Goal: Information Seeking & Learning: Learn about a topic

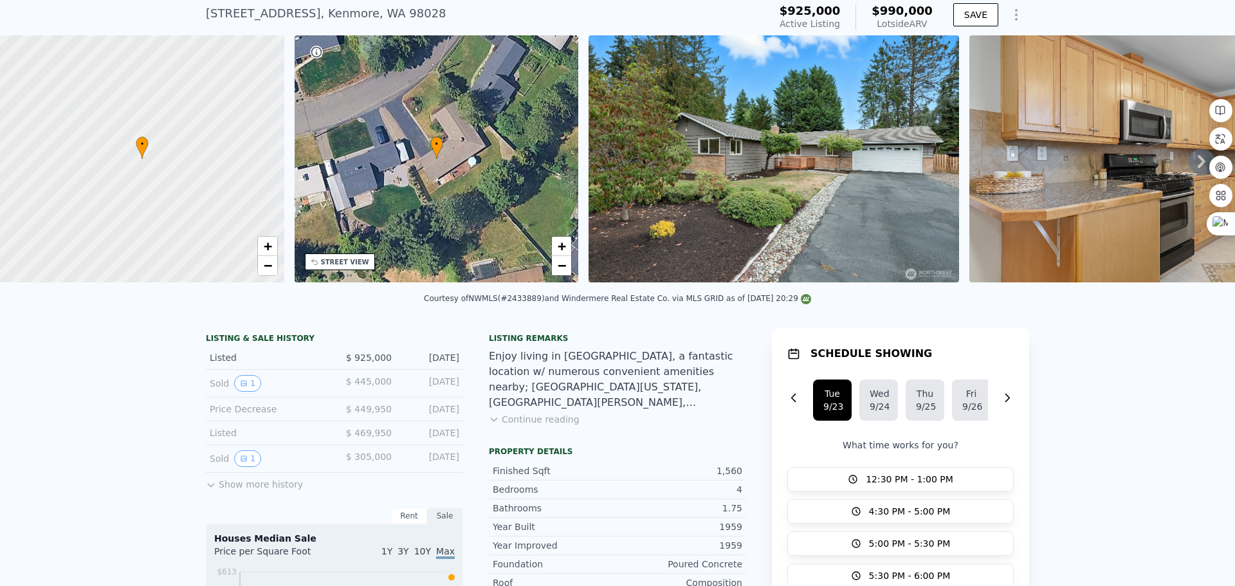
scroll to position [5, 0]
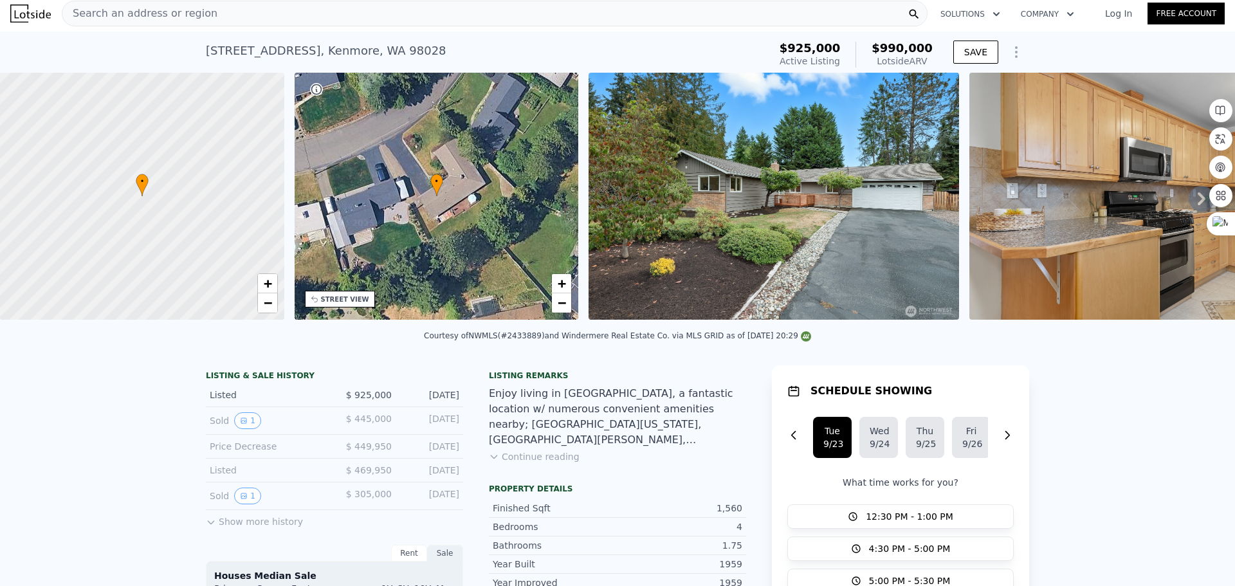
click at [263, 19] on div "Search an address or region" at bounding box center [495, 14] width 866 height 26
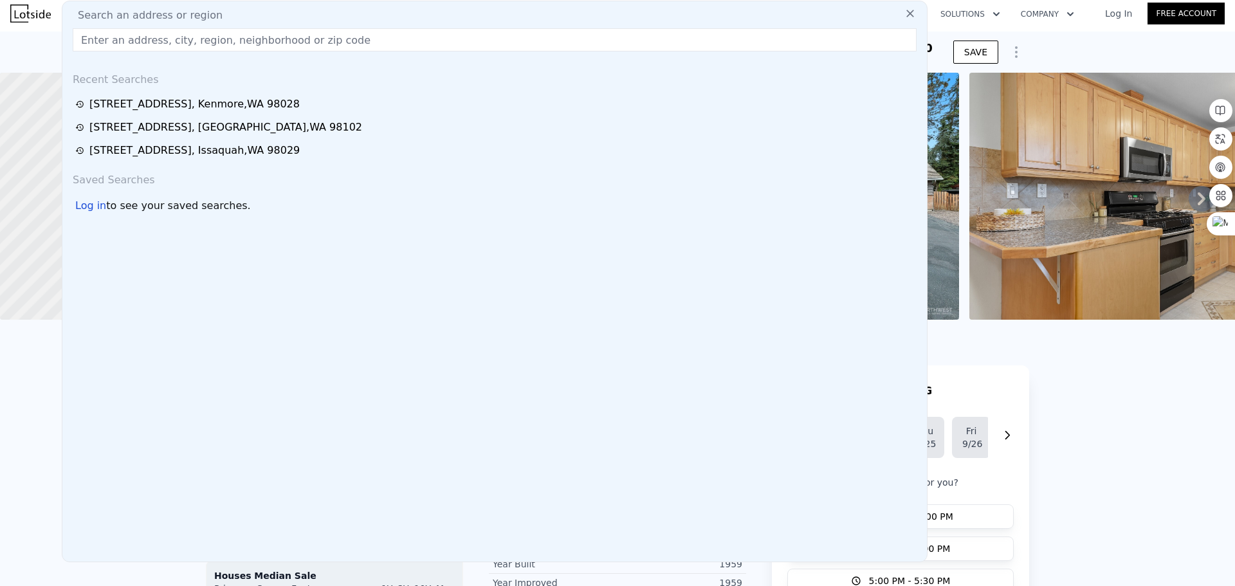
drag, startPoint x: 264, startPoint y: 10, endPoint x: 211, endPoint y: 30, distance: 57.0
click at [211, 30] on input "text" at bounding box center [495, 39] width 844 height 23
click at [208, 41] on input "text" at bounding box center [495, 39] width 844 height 23
paste input "[STREET_ADDRESS]"
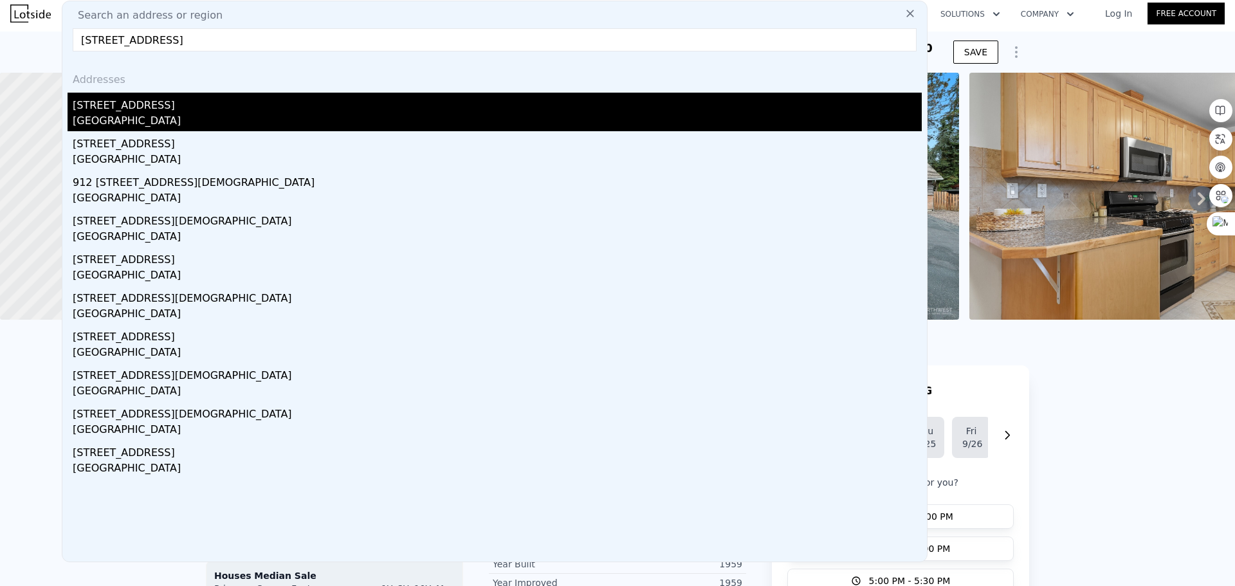
type input "[STREET_ADDRESS]"
click at [295, 100] on div "[STREET_ADDRESS]" at bounding box center [497, 103] width 849 height 21
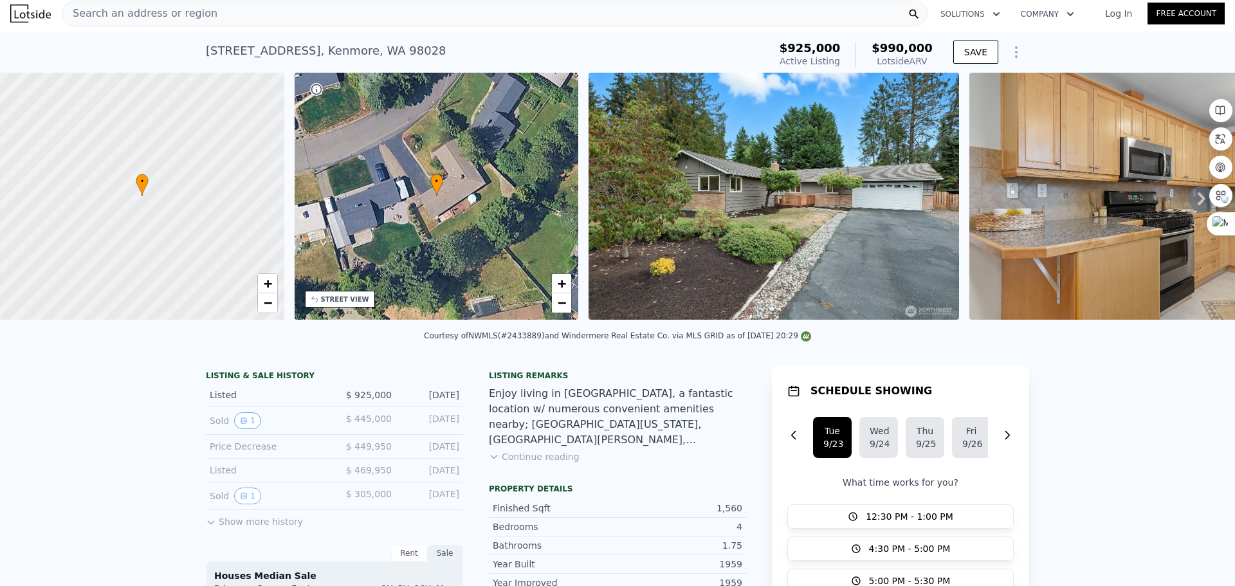
type input "1339"
type input "1952"
type input "6970"
type input "10454"
type input "$ 992,000"
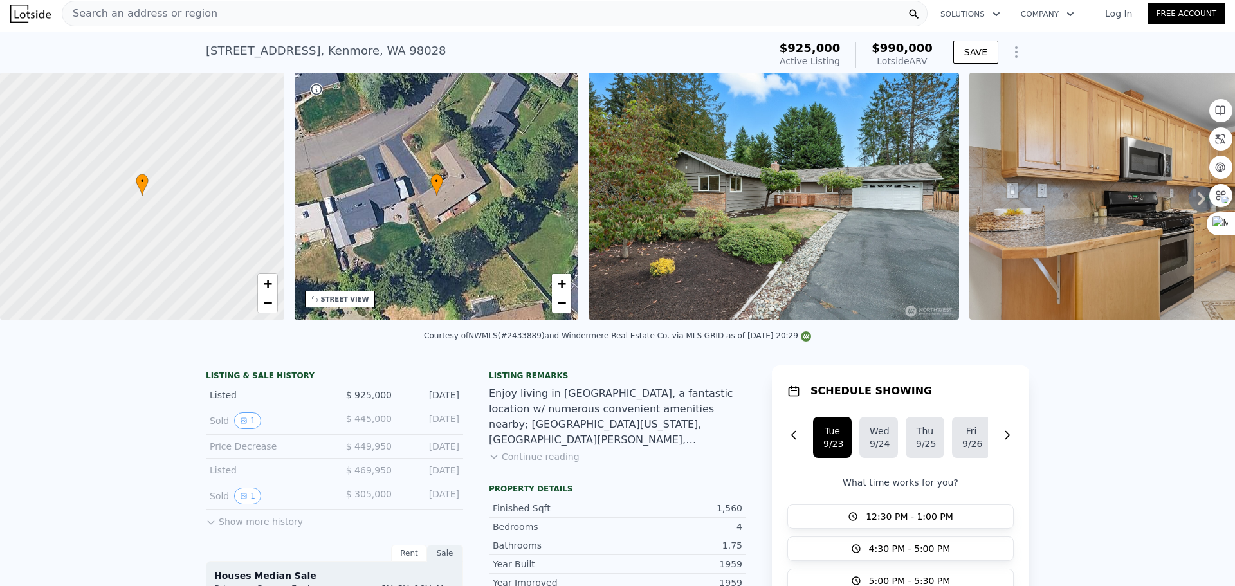
type input "-$ 62,596"
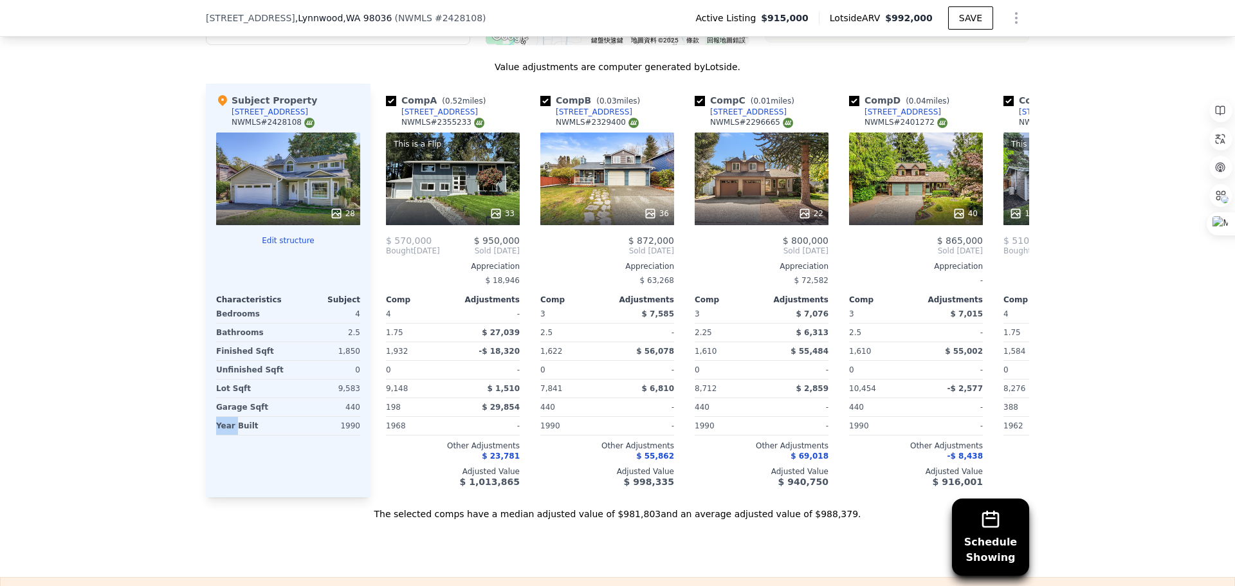
drag, startPoint x: 206, startPoint y: 433, endPoint x: 238, endPoint y: 433, distance: 31.5
click at [235, 433] on div "Subject Property [STREET_ADDRESS] # 2428108 28 Edit structure Characteristics S…" at bounding box center [288, 291] width 165 height 414
click at [556, 445] on div "$ 872,000 Sold [DATE] Appreciation $ 63,268 Comp Adjustments 3 $ 7,585 2.5 - 1,…" at bounding box center [607, 361] width 134 height 252
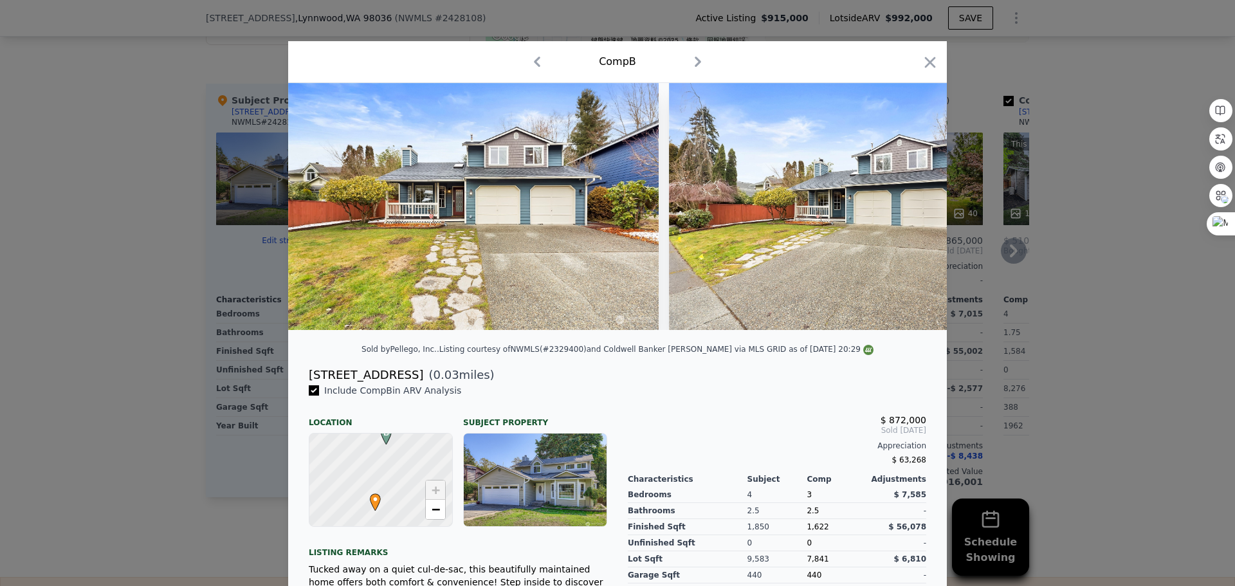
click at [921, 59] on icon "button" at bounding box center [930, 62] width 18 height 18
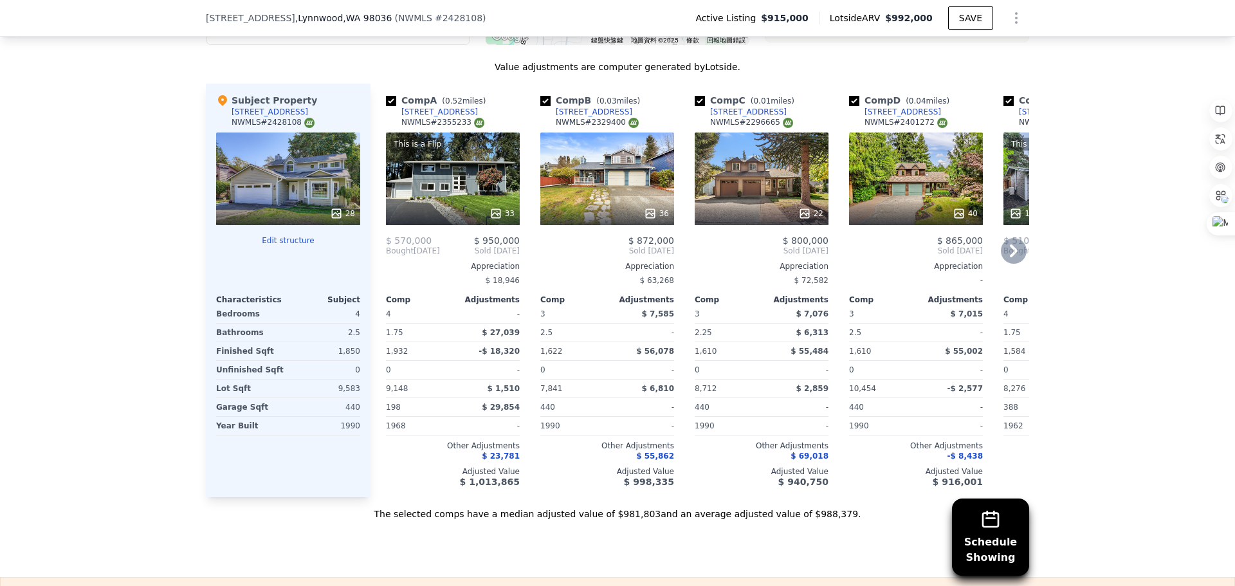
click at [609, 179] on div "36" at bounding box center [607, 179] width 134 height 93
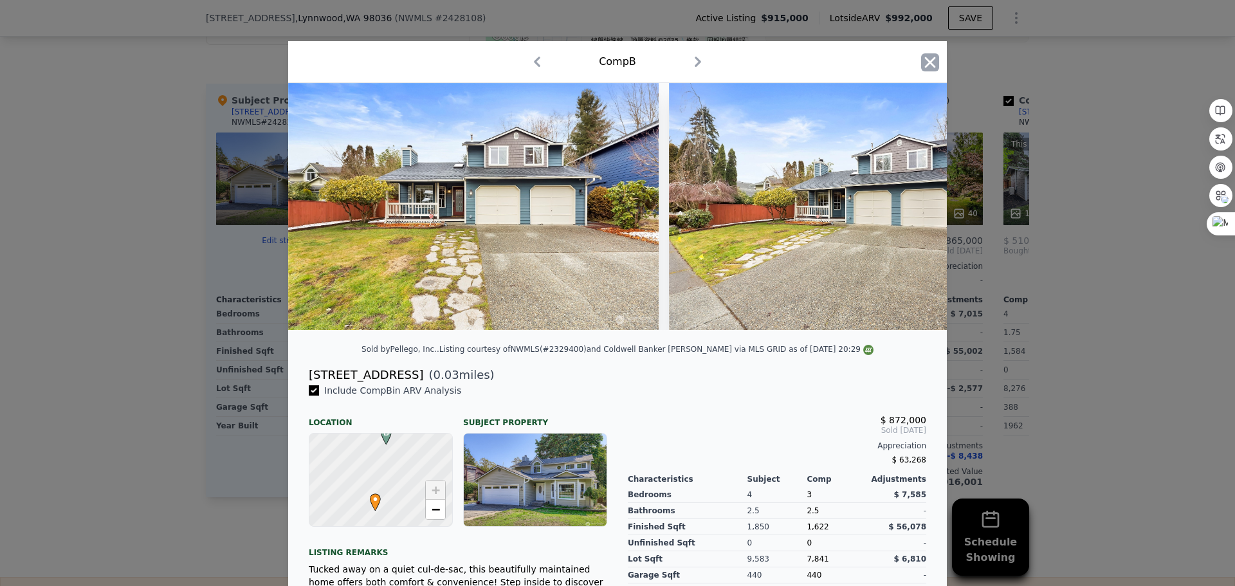
click at [926, 57] on icon "button" at bounding box center [930, 62] width 18 height 18
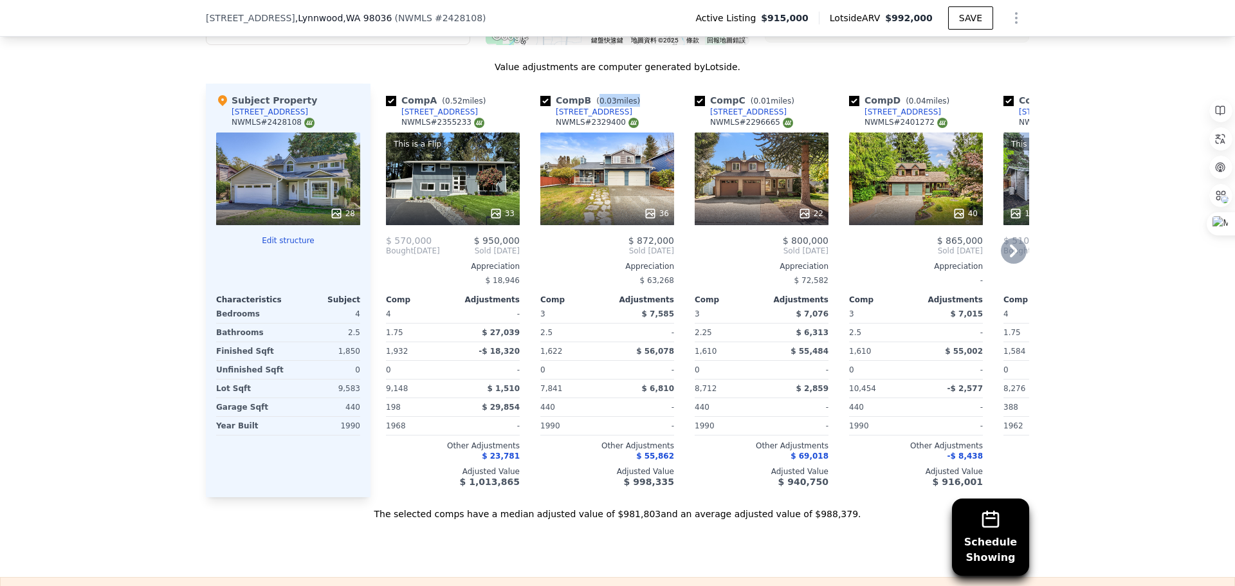
drag, startPoint x: 595, startPoint y: 108, endPoint x: 628, endPoint y: 111, distance: 33.6
click at [628, 105] on span "( 0.03 miles)" at bounding box center [618, 100] width 54 height 9
click at [643, 102] on div "Comp B ( 0.03 miles) [STREET_ADDRESS] # 2329400 36 $ 872,000 Sold [DATE] Apprec…" at bounding box center [607, 291] width 144 height 414
click at [607, 208] on div "36" at bounding box center [607, 179] width 134 height 93
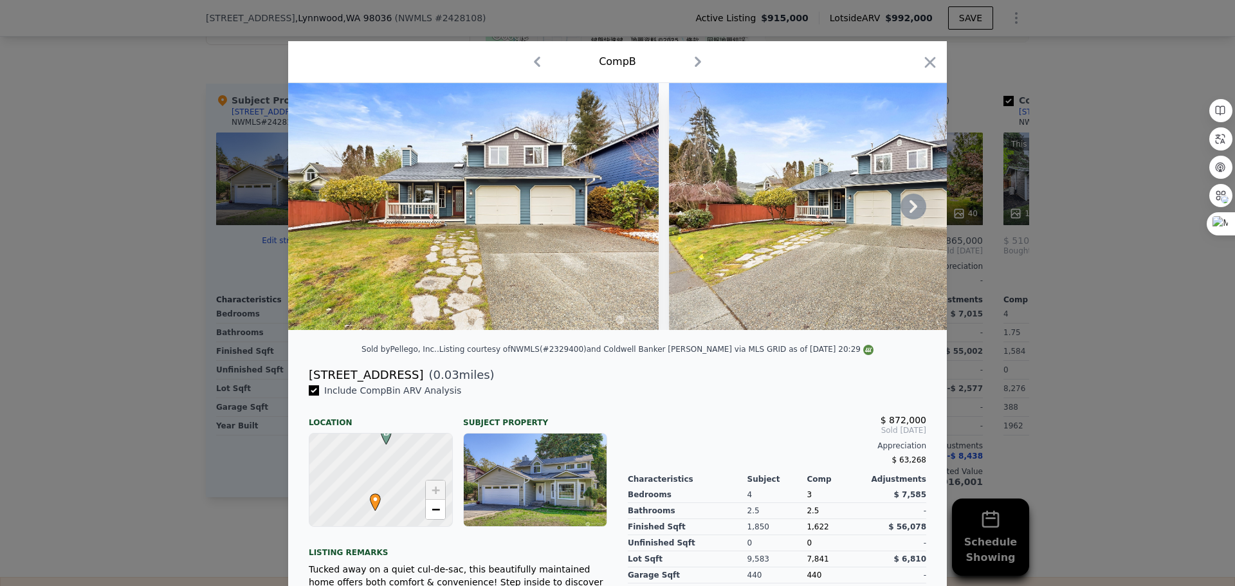
click at [906, 215] on icon at bounding box center [914, 207] width 26 height 26
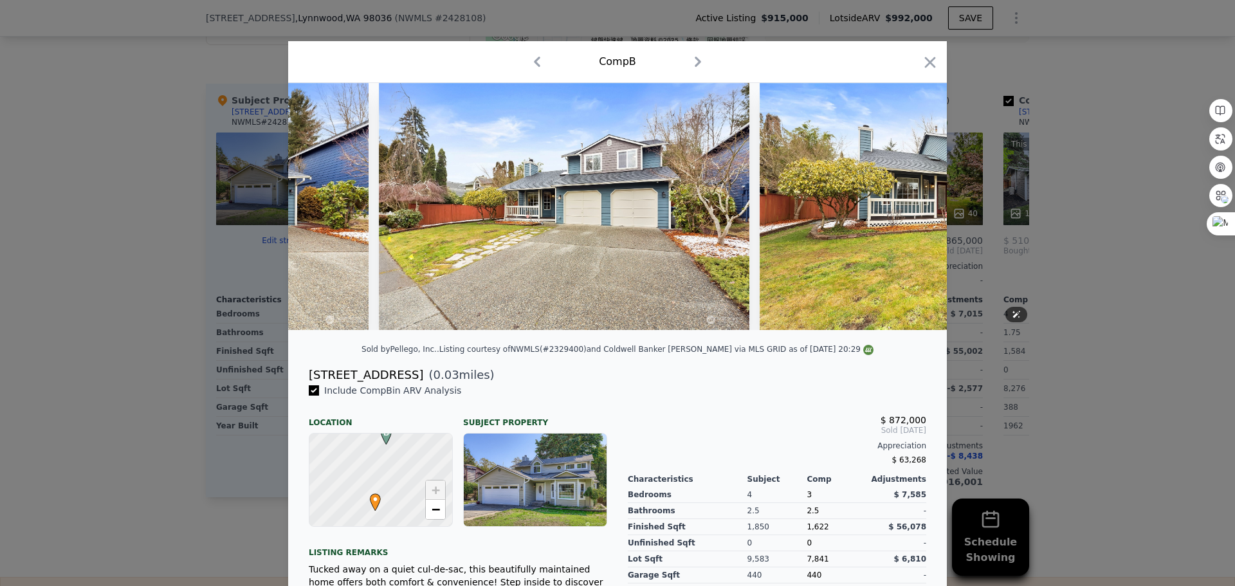
scroll to position [0, 309]
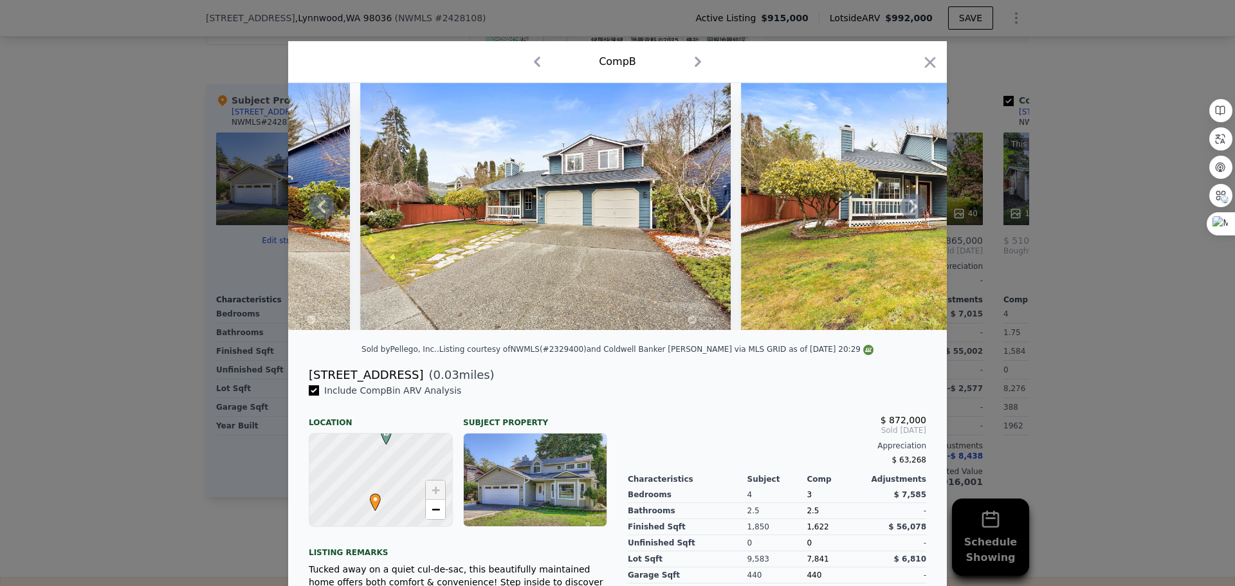
click at [903, 210] on icon at bounding box center [914, 207] width 26 height 26
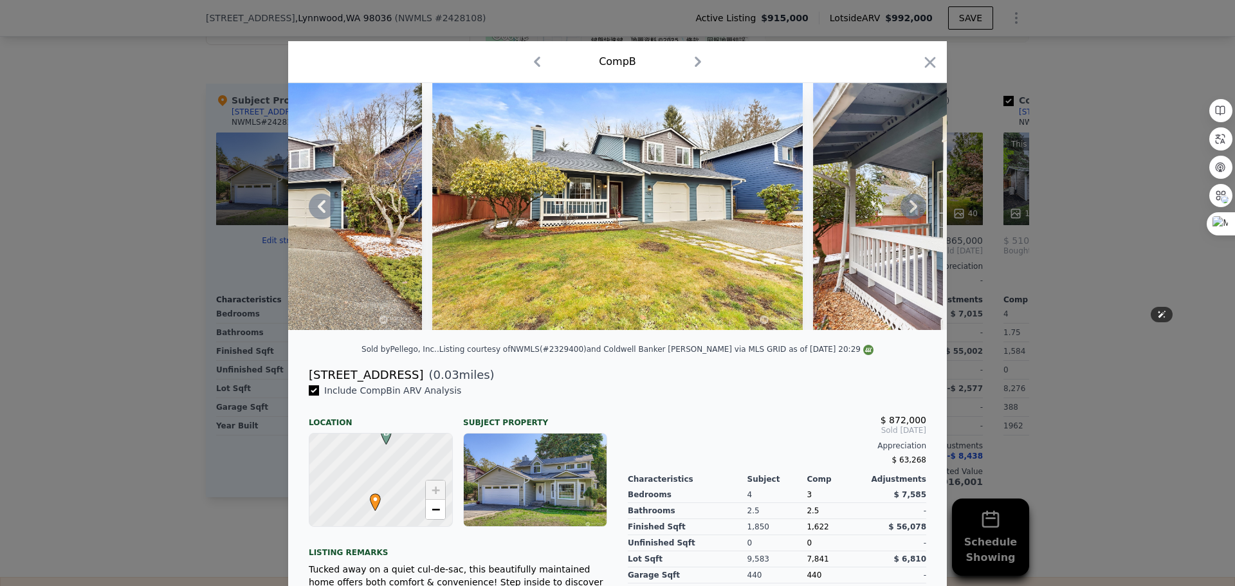
click at [903, 210] on icon at bounding box center [914, 207] width 26 height 26
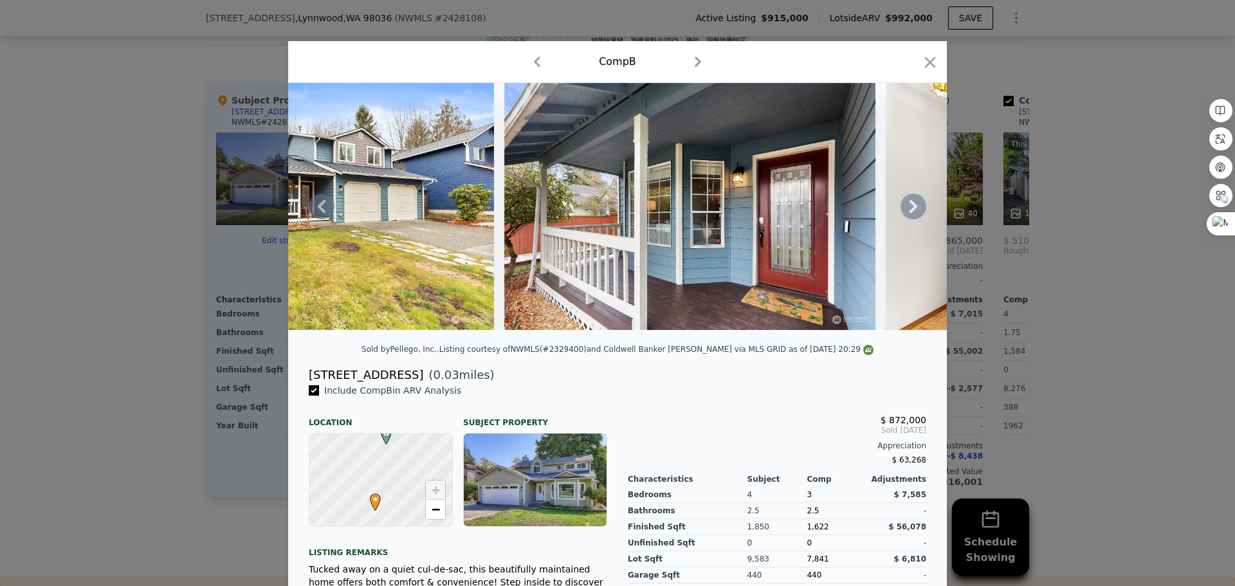
click at [908, 212] on icon at bounding box center [914, 207] width 26 height 26
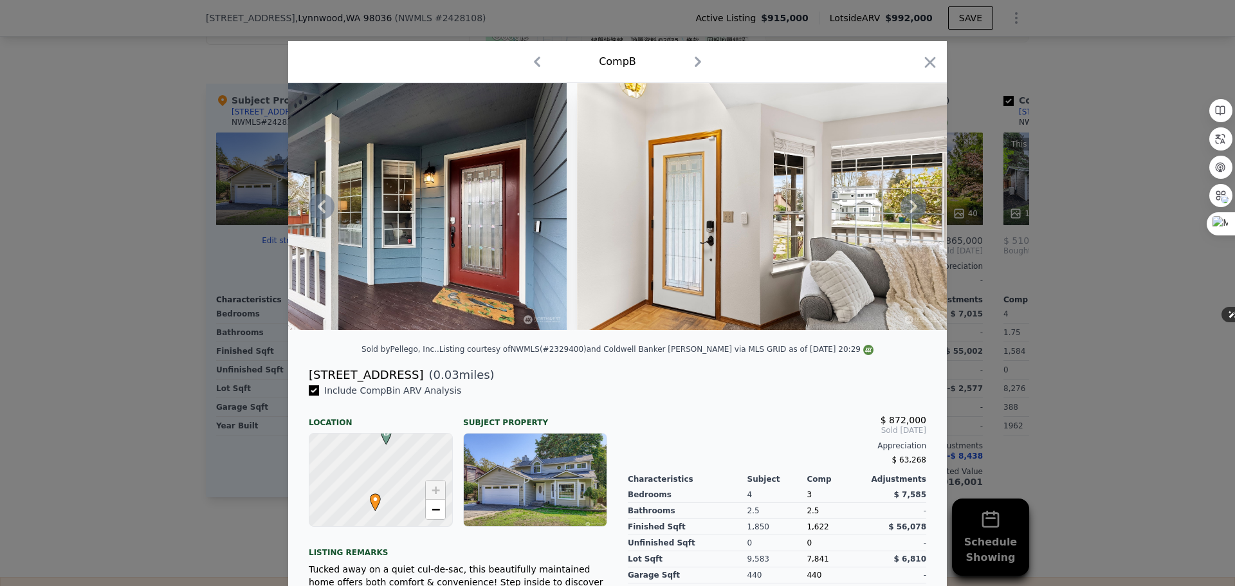
click at [908, 212] on icon at bounding box center [914, 207] width 26 height 26
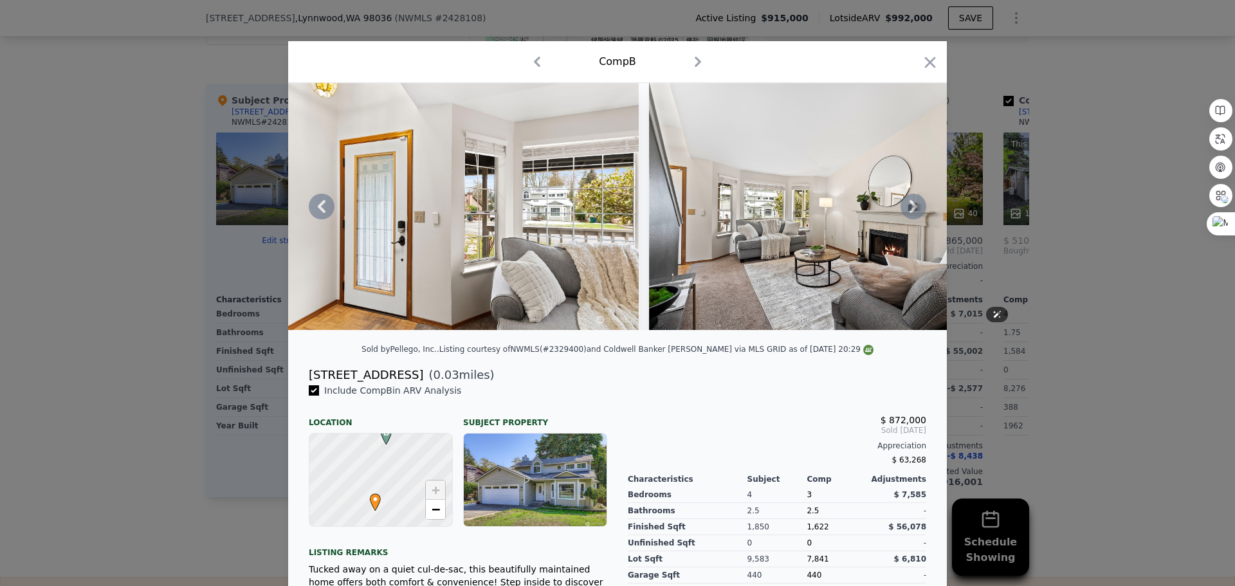
click at [908, 212] on icon at bounding box center [914, 207] width 26 height 26
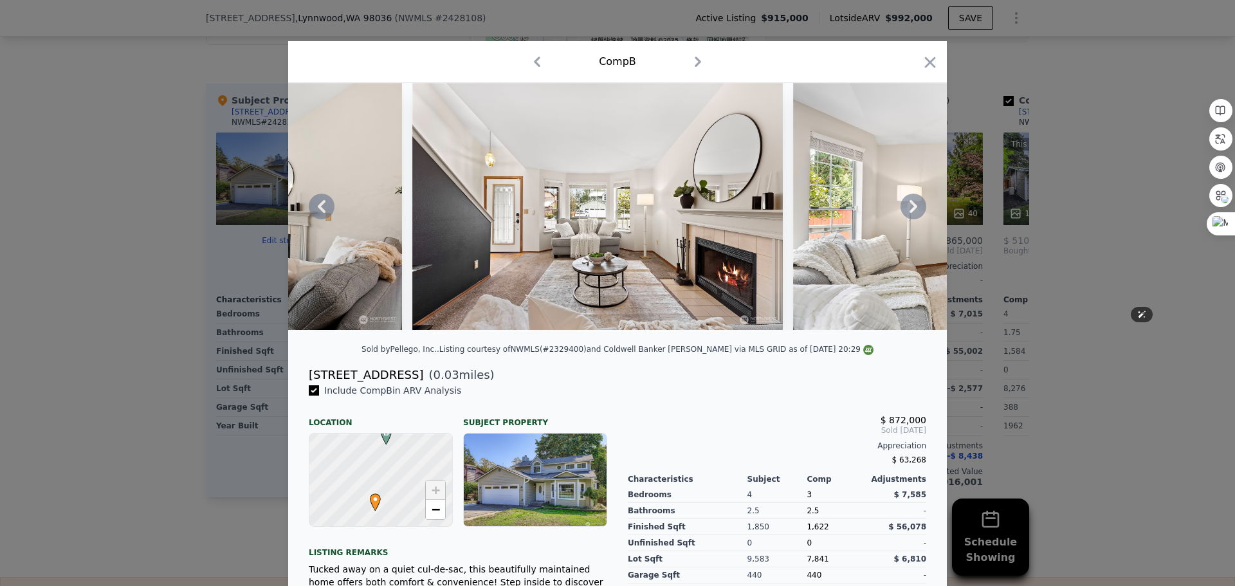
click at [908, 212] on icon at bounding box center [914, 207] width 26 height 26
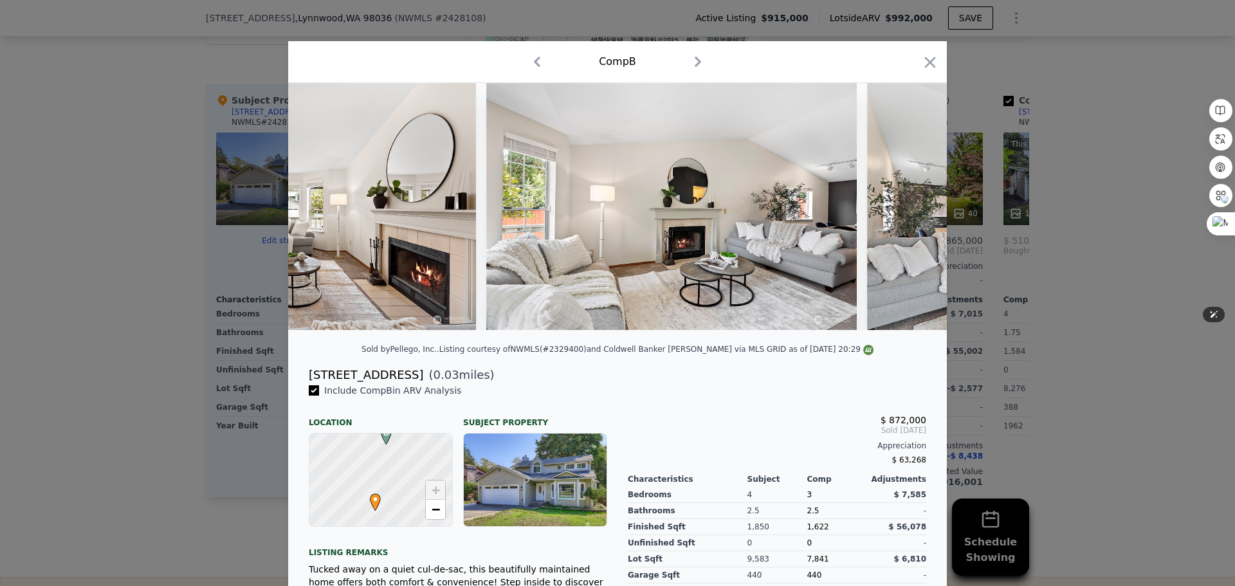
scroll to position [0, 2470]
click at [908, 212] on img at bounding box center [1050, 206] width 371 height 247
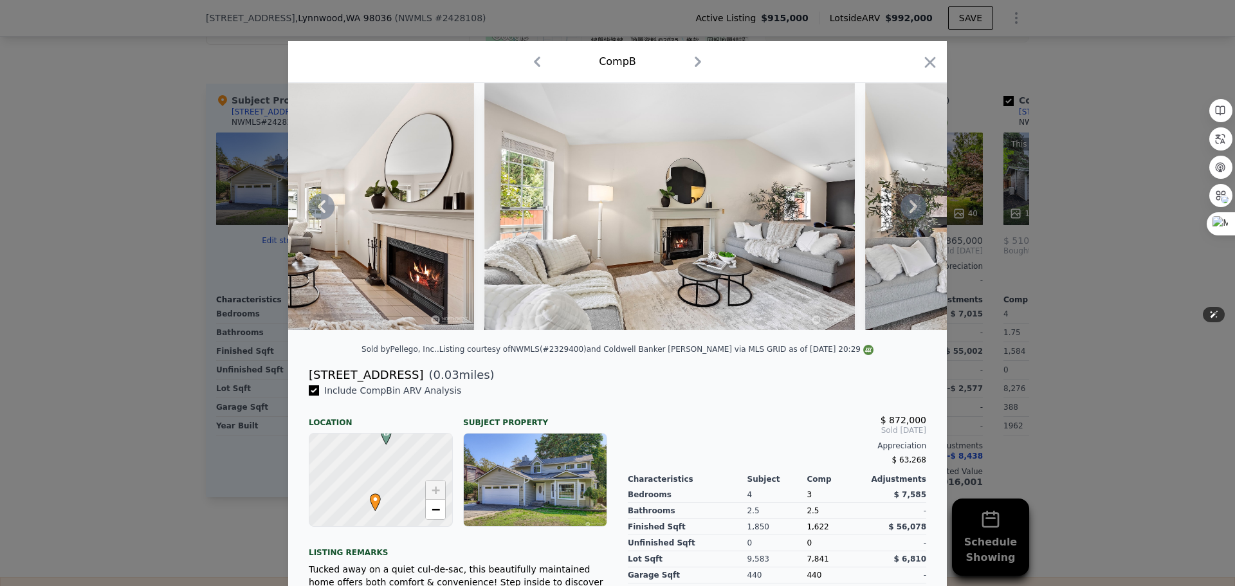
click at [908, 212] on icon at bounding box center [914, 207] width 26 height 26
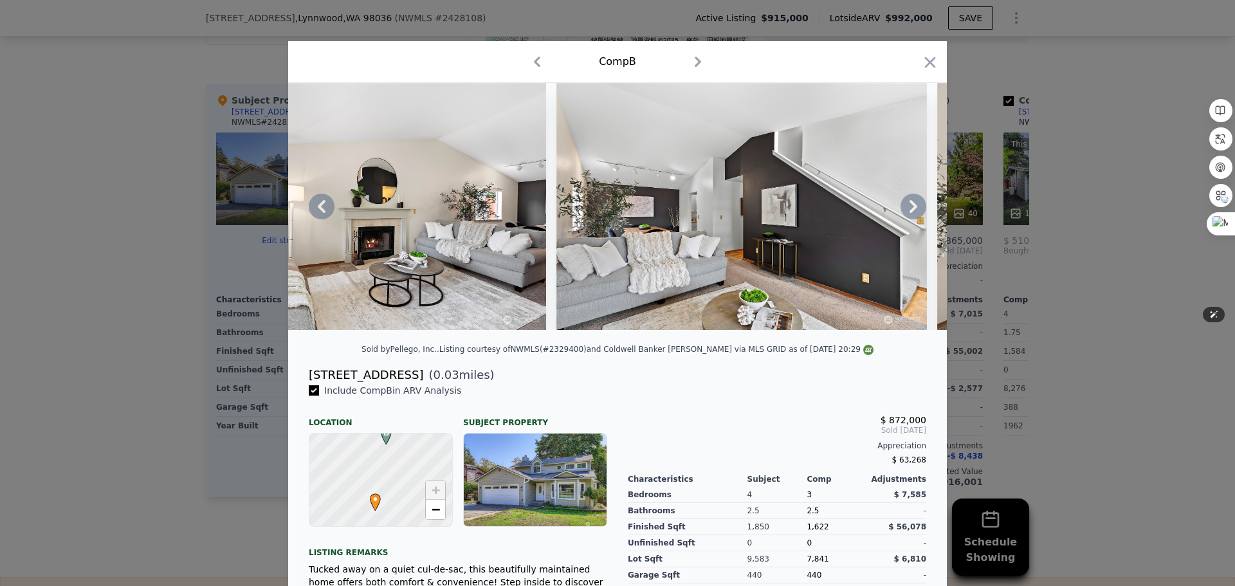
click at [908, 212] on icon at bounding box center [914, 207] width 26 height 26
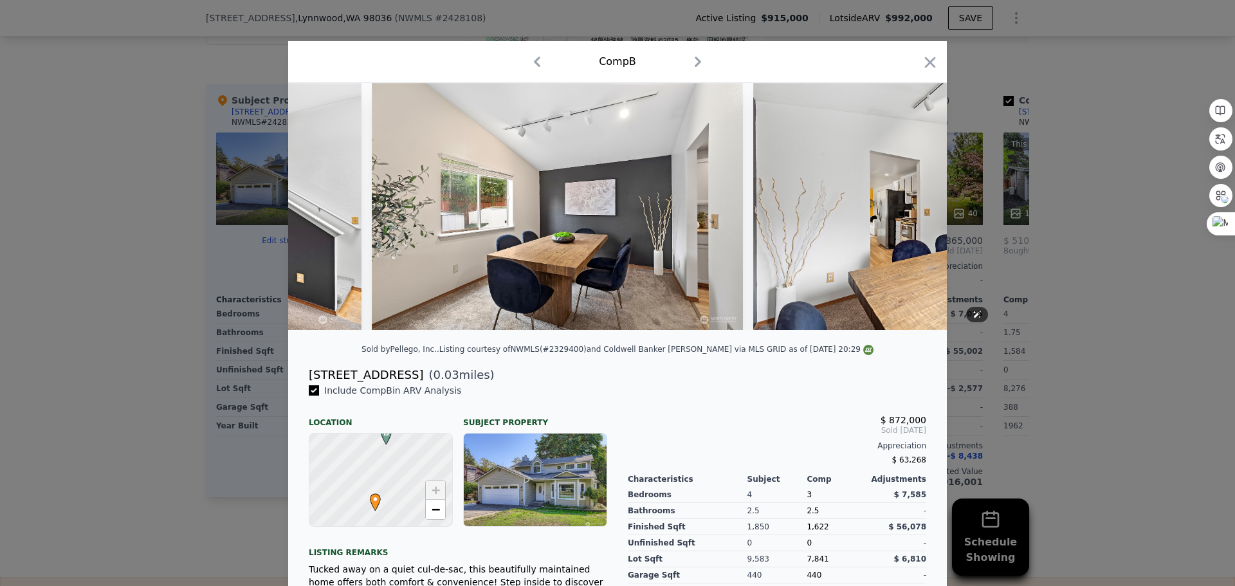
click at [908, 212] on img at bounding box center [938, 206] width 371 height 247
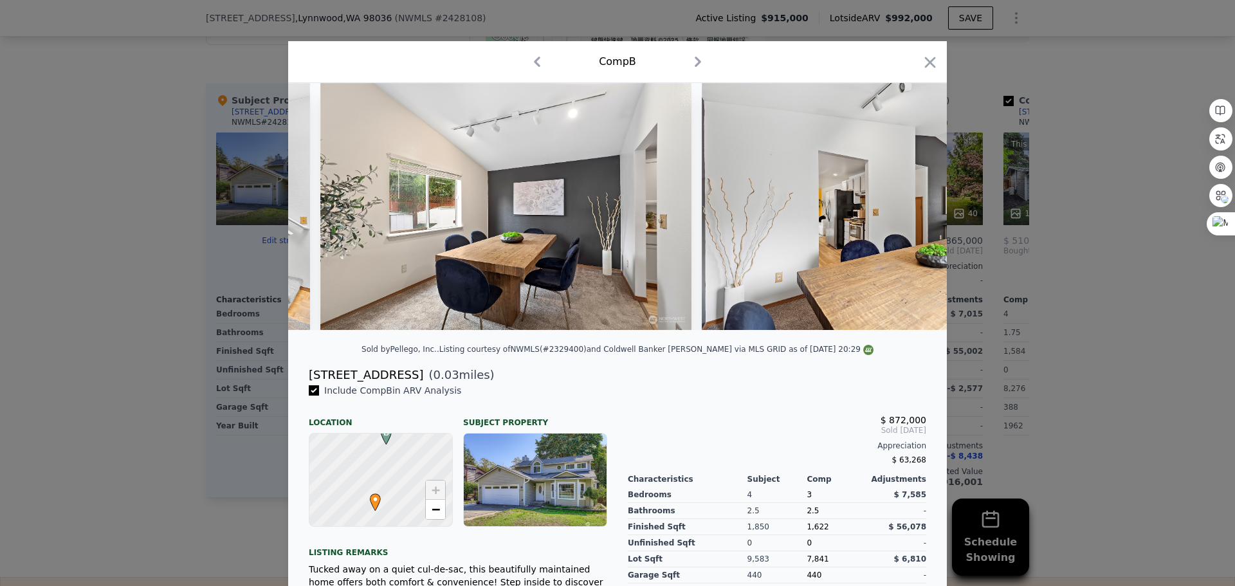
click at [908, 212] on img at bounding box center [887, 206] width 371 height 247
click at [908, 212] on img at bounding box center [886, 206] width 371 height 247
click at [908, 212] on icon at bounding box center [914, 207] width 26 height 26
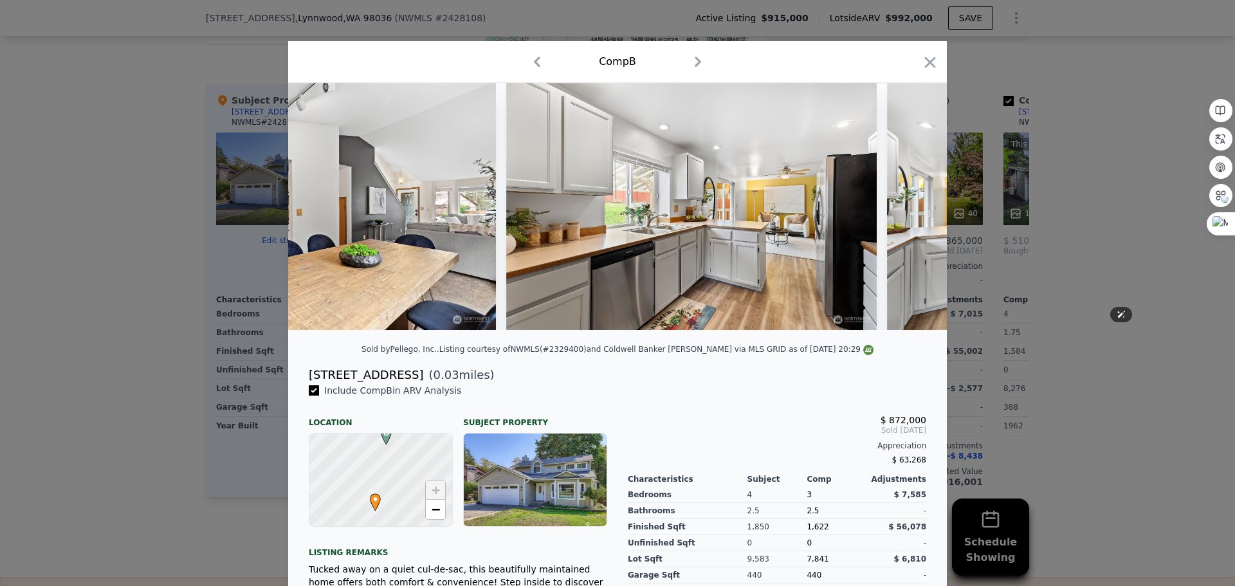
scroll to position [0, 4014]
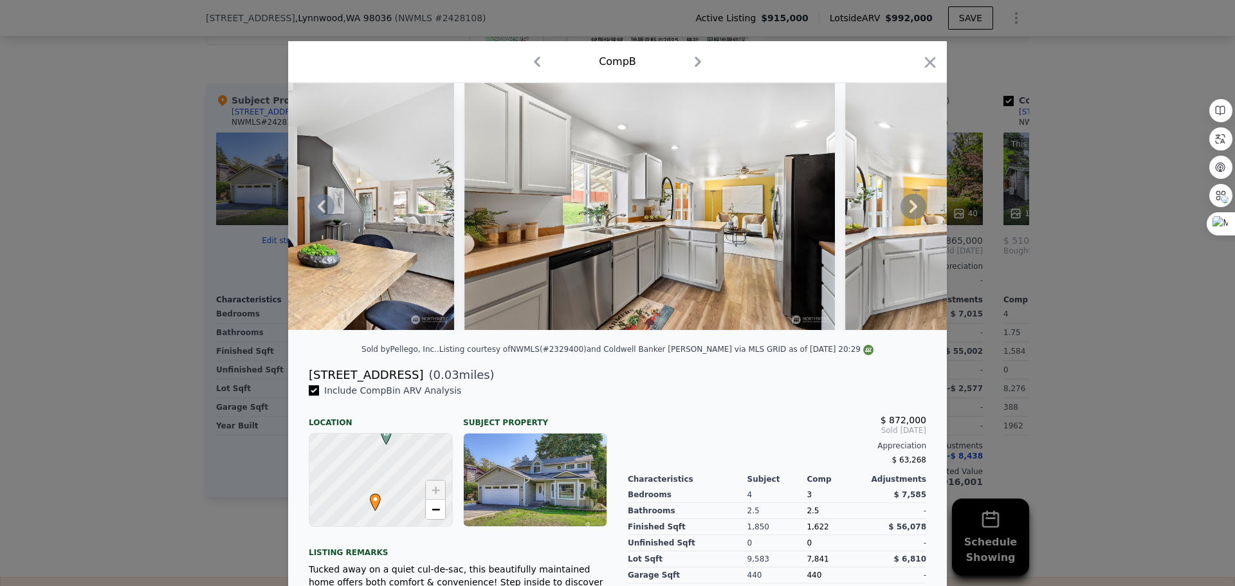
click at [901, 219] on icon at bounding box center [914, 207] width 26 height 26
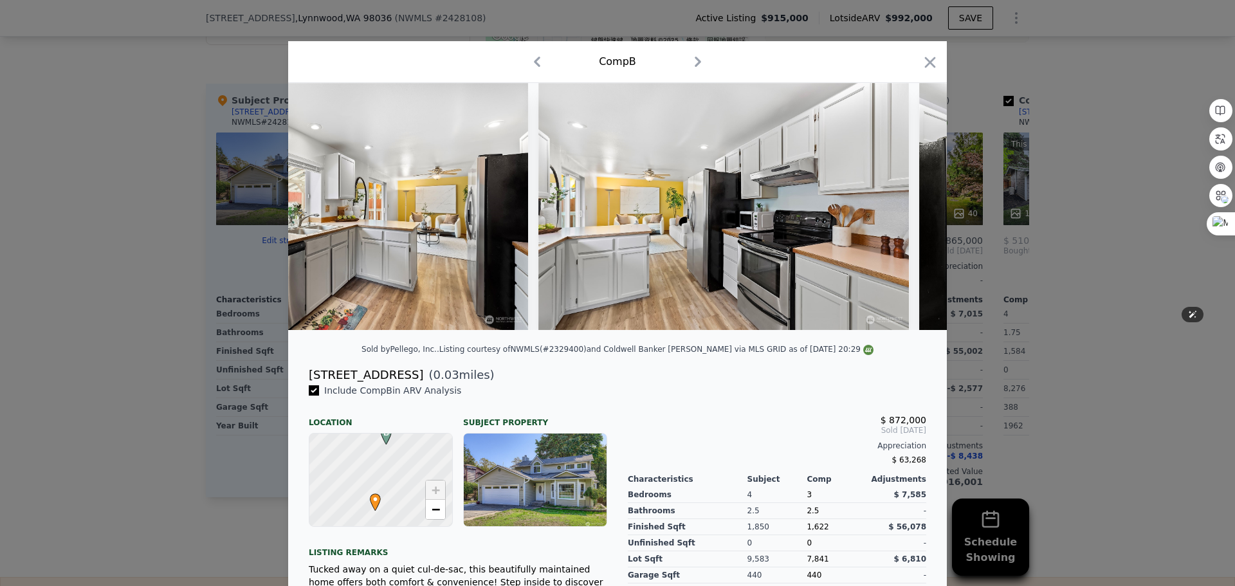
scroll to position [0, 4323]
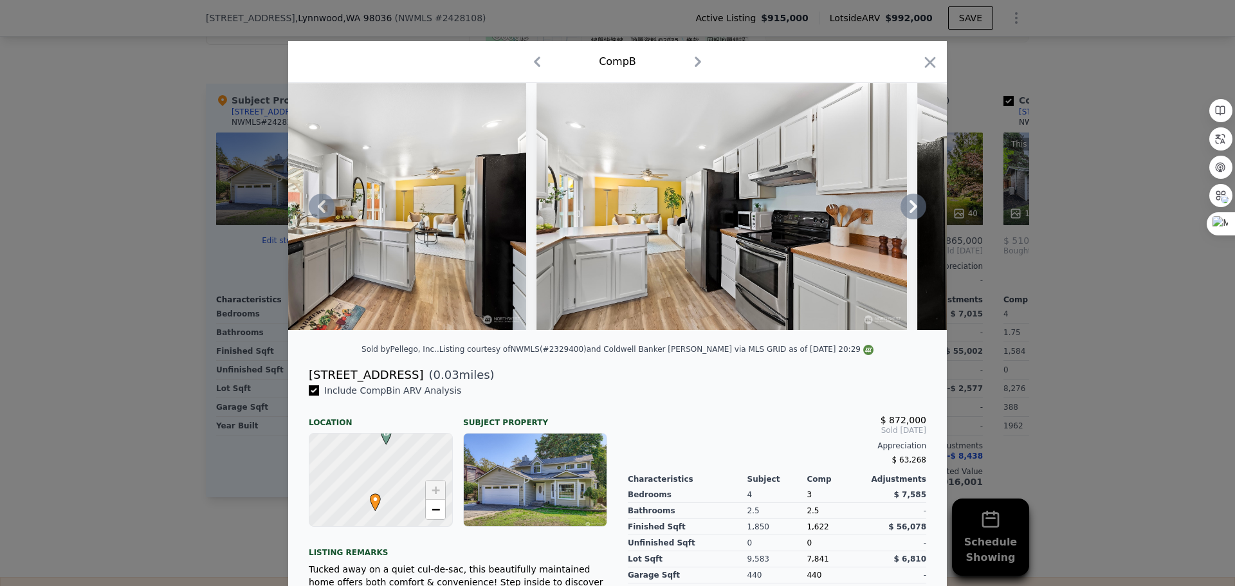
click at [913, 210] on icon at bounding box center [914, 207] width 26 height 26
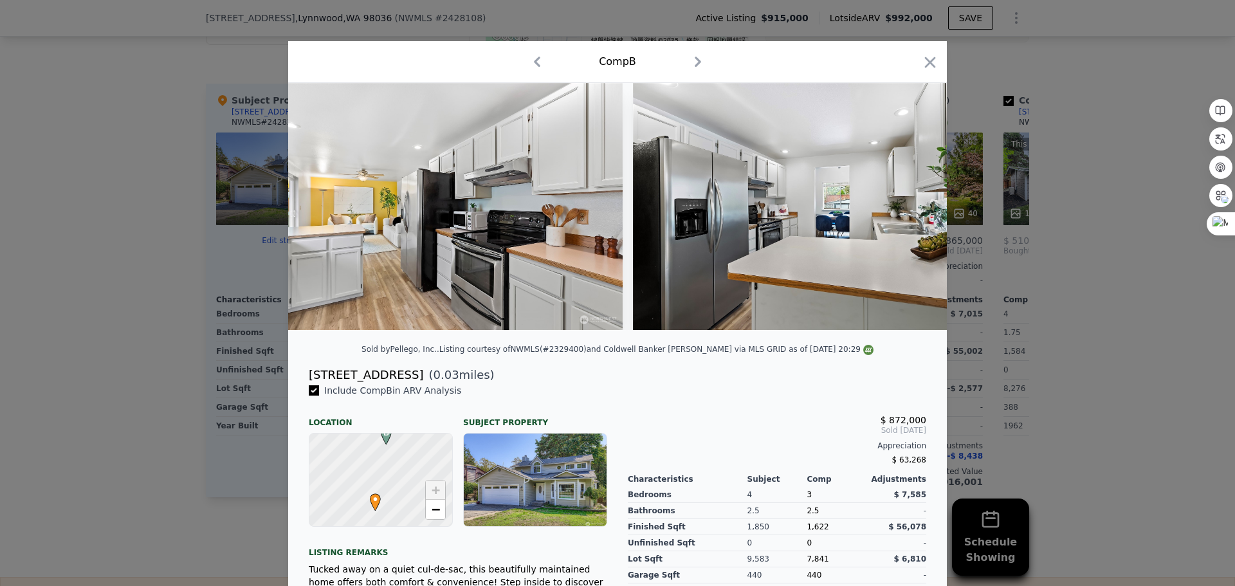
scroll to position [0, 4632]
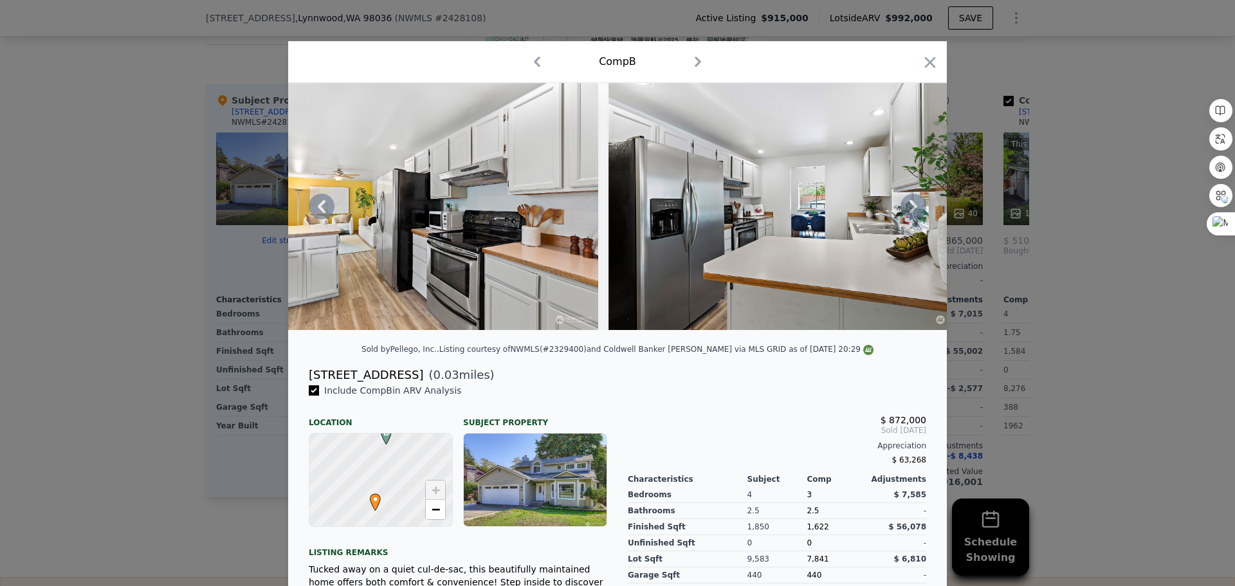
click at [905, 219] on icon at bounding box center [914, 207] width 26 height 26
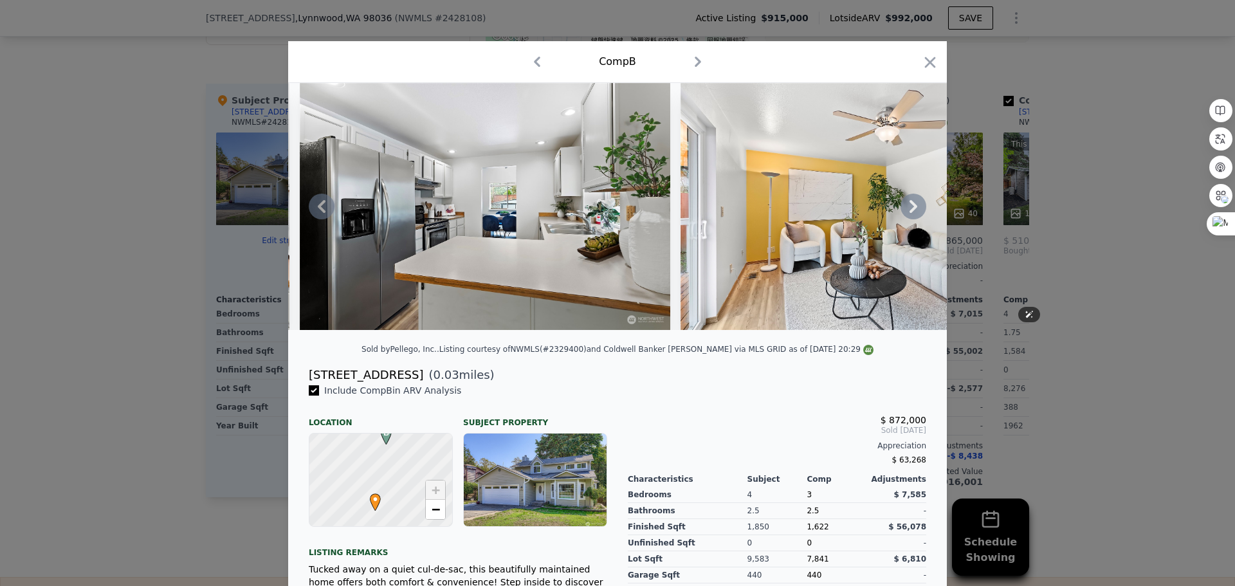
click at [905, 219] on icon at bounding box center [914, 207] width 26 height 26
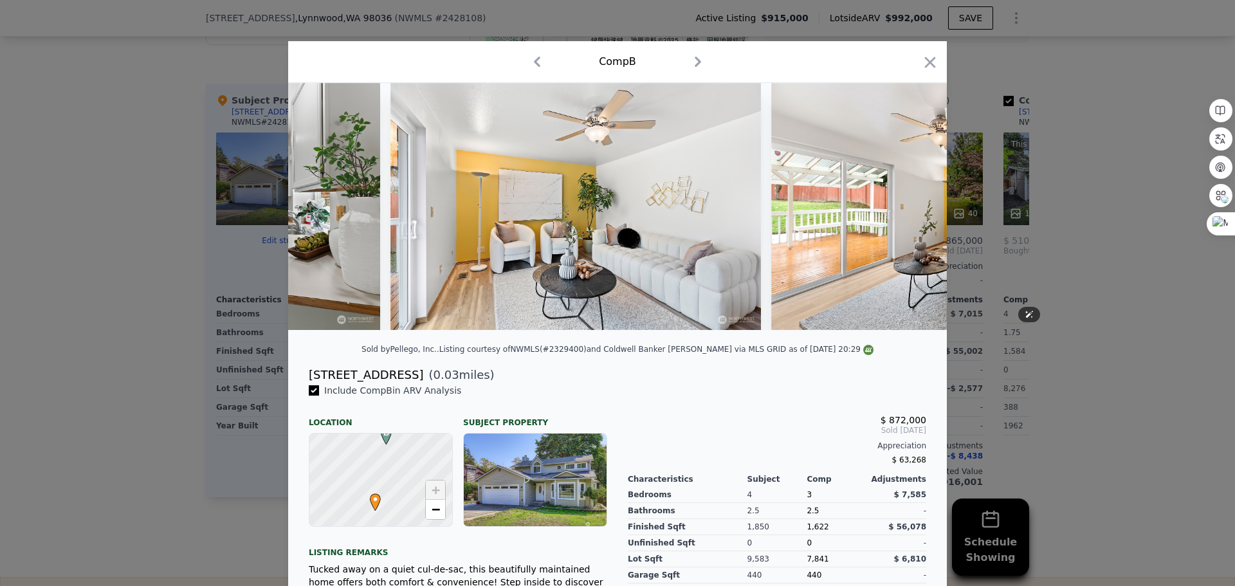
scroll to position [0, 5249]
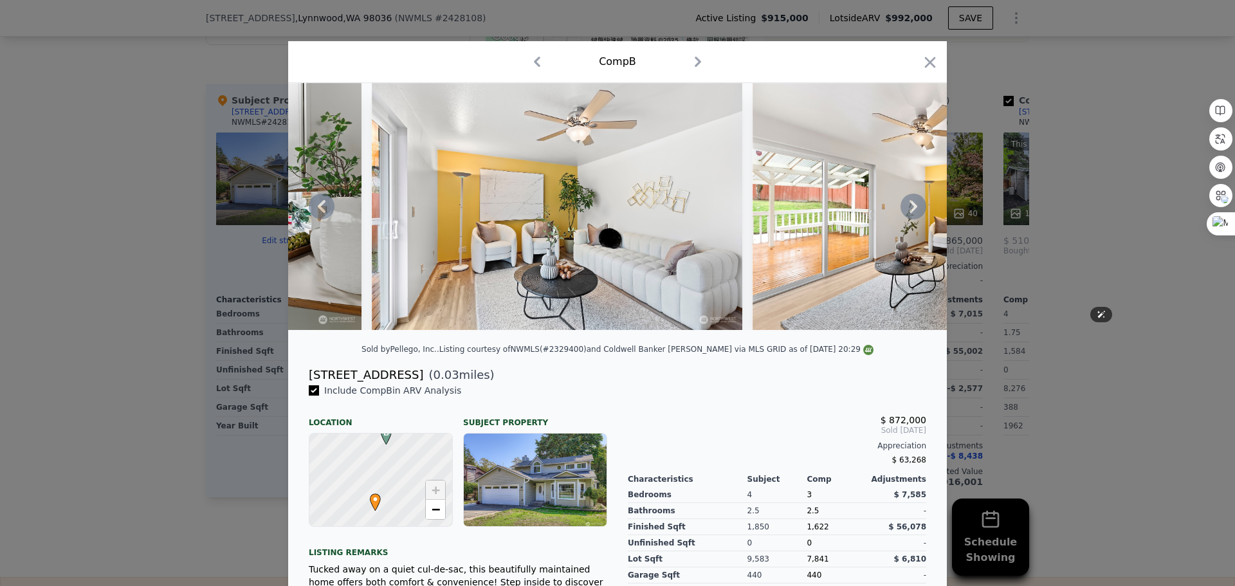
click at [905, 219] on icon at bounding box center [914, 207] width 26 height 26
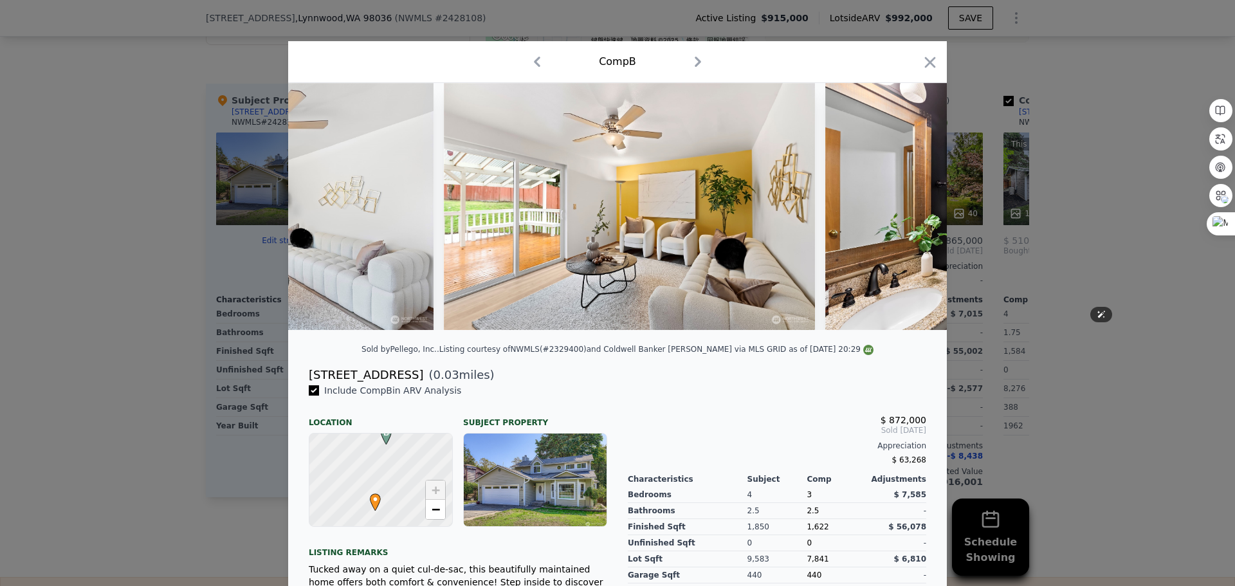
click at [905, 219] on img at bounding box center [1010, 206] width 371 height 247
click at [905, 219] on icon at bounding box center [914, 207] width 26 height 26
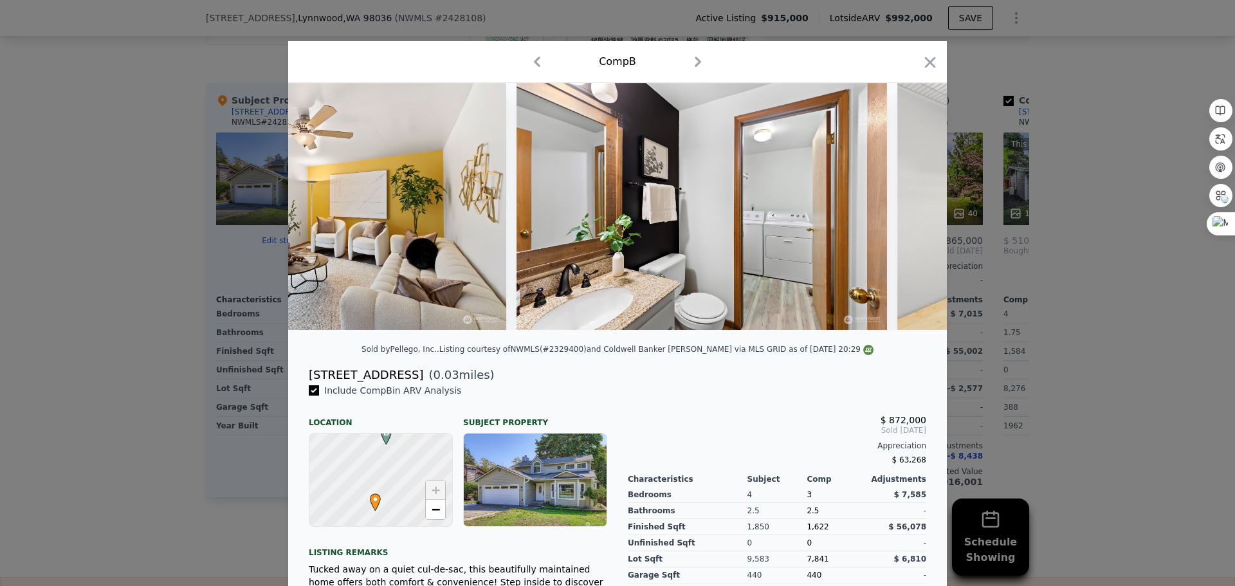
click at [905, 219] on img at bounding box center [1082, 206] width 371 height 247
click at [905, 219] on icon at bounding box center [914, 207] width 26 height 26
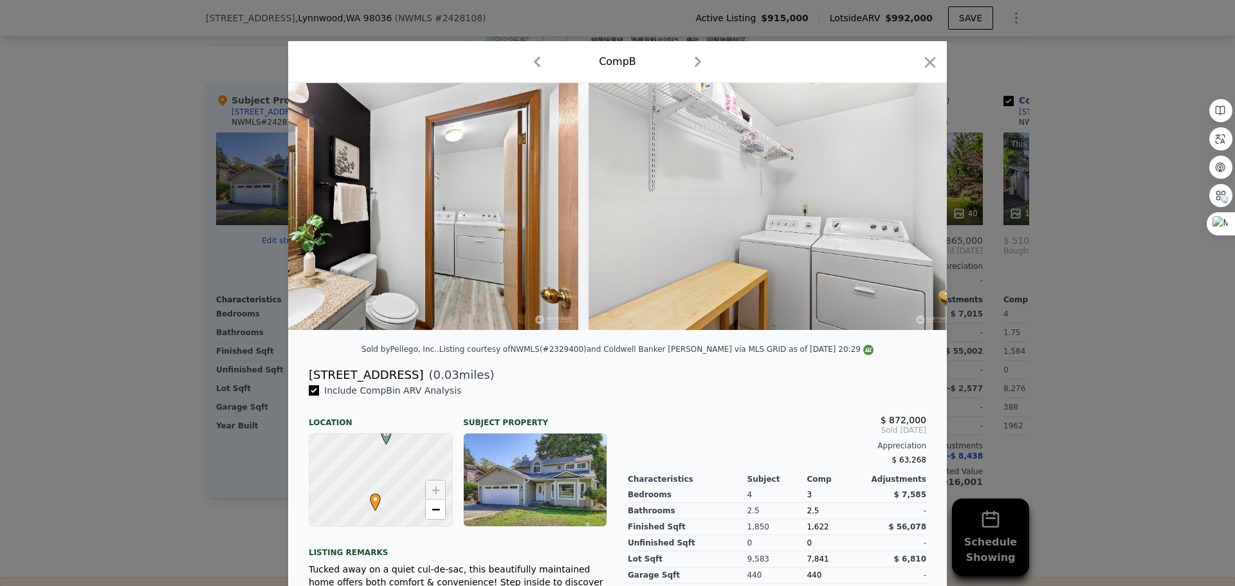
click at [905, 219] on img at bounding box center [774, 206] width 371 height 247
click at [905, 219] on icon at bounding box center [914, 207] width 26 height 26
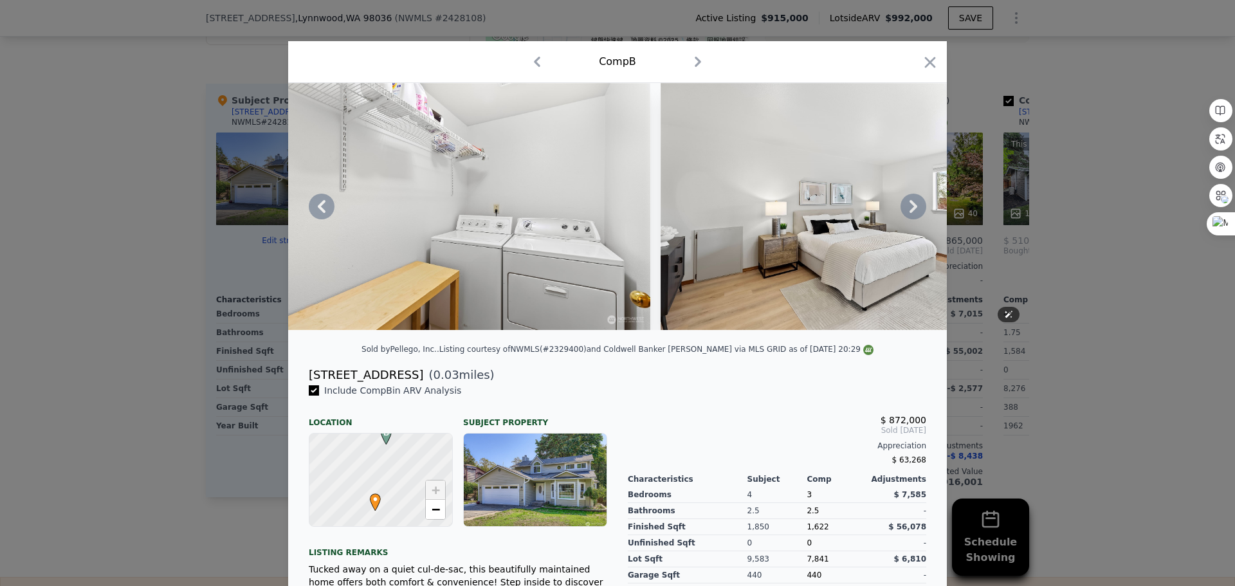
click at [905, 219] on icon at bounding box center [914, 207] width 26 height 26
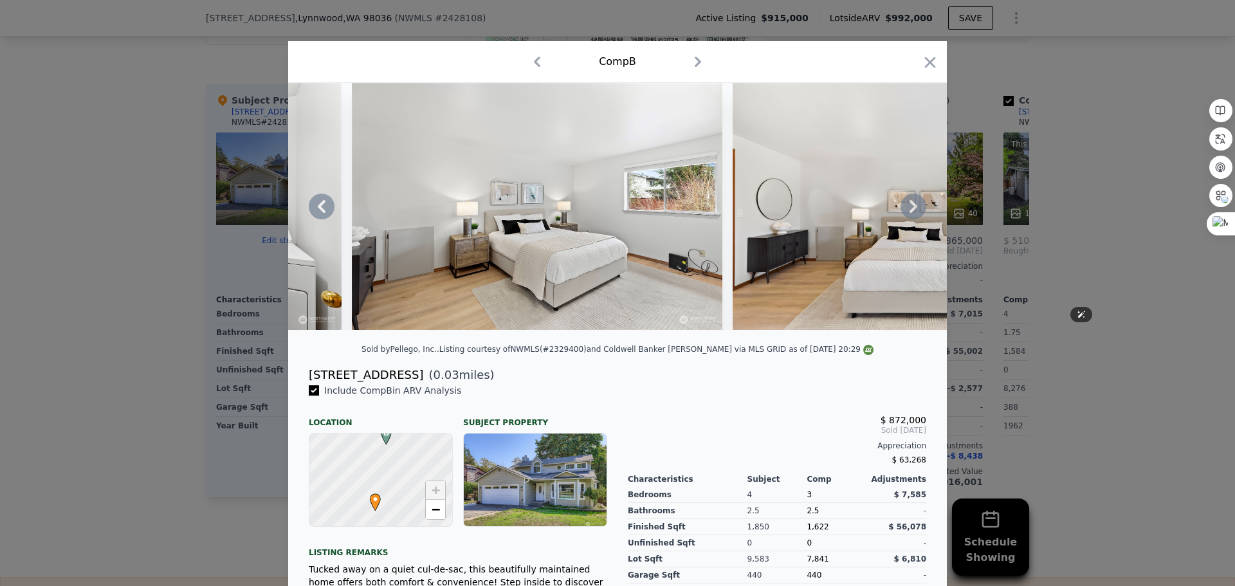
click at [905, 219] on icon at bounding box center [914, 207] width 26 height 26
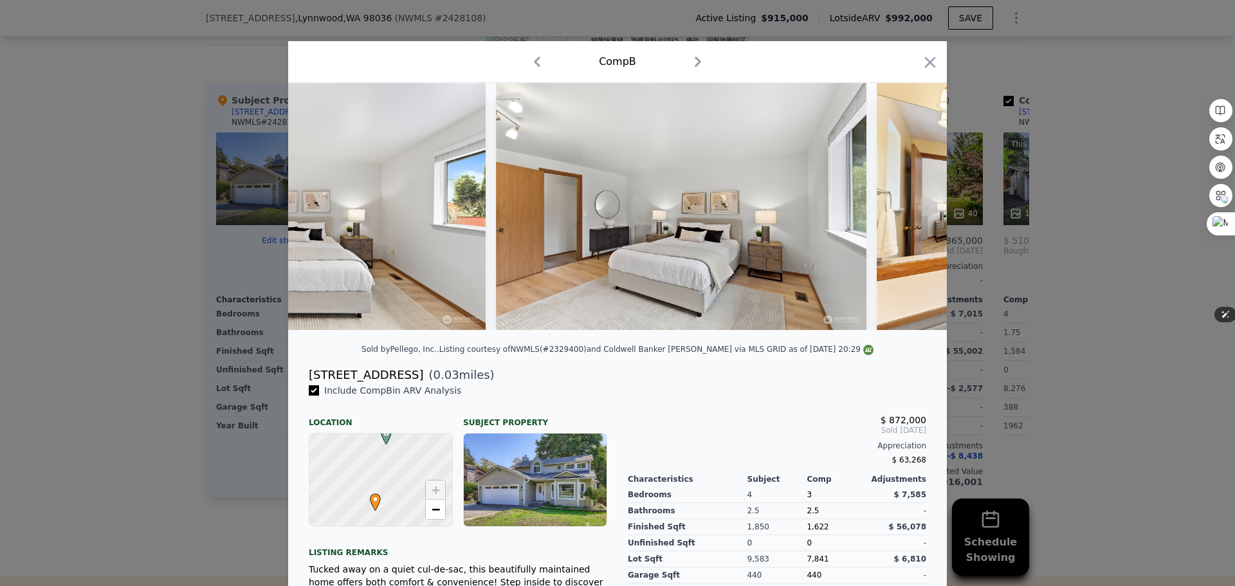
click at [905, 219] on div at bounding box center [617, 206] width 659 height 247
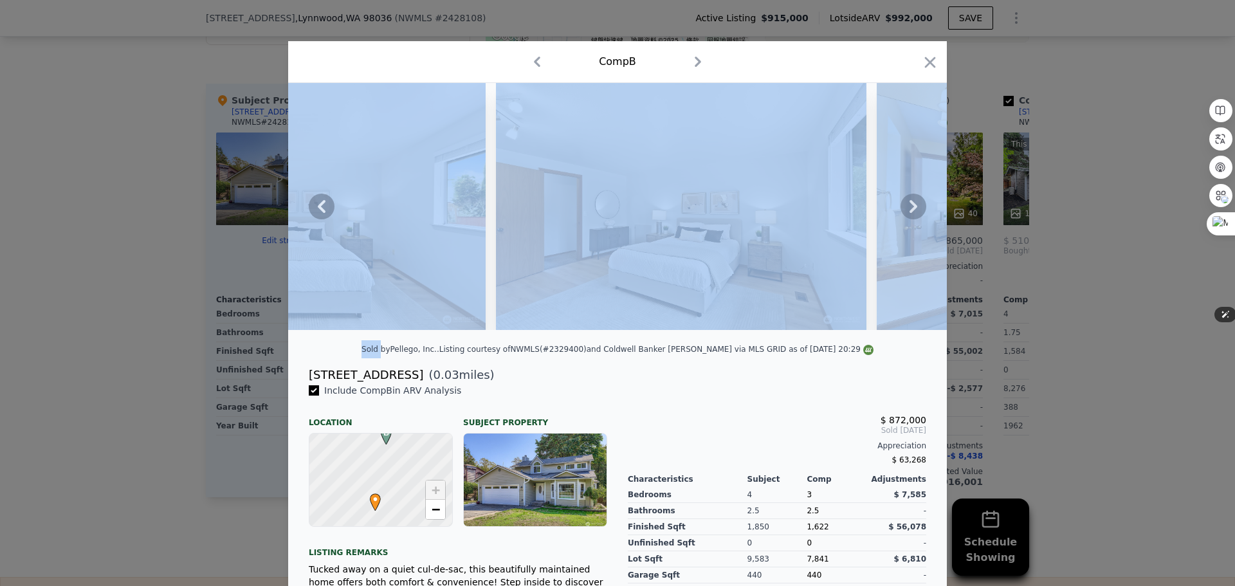
click at [905, 219] on icon at bounding box center [914, 207] width 26 height 26
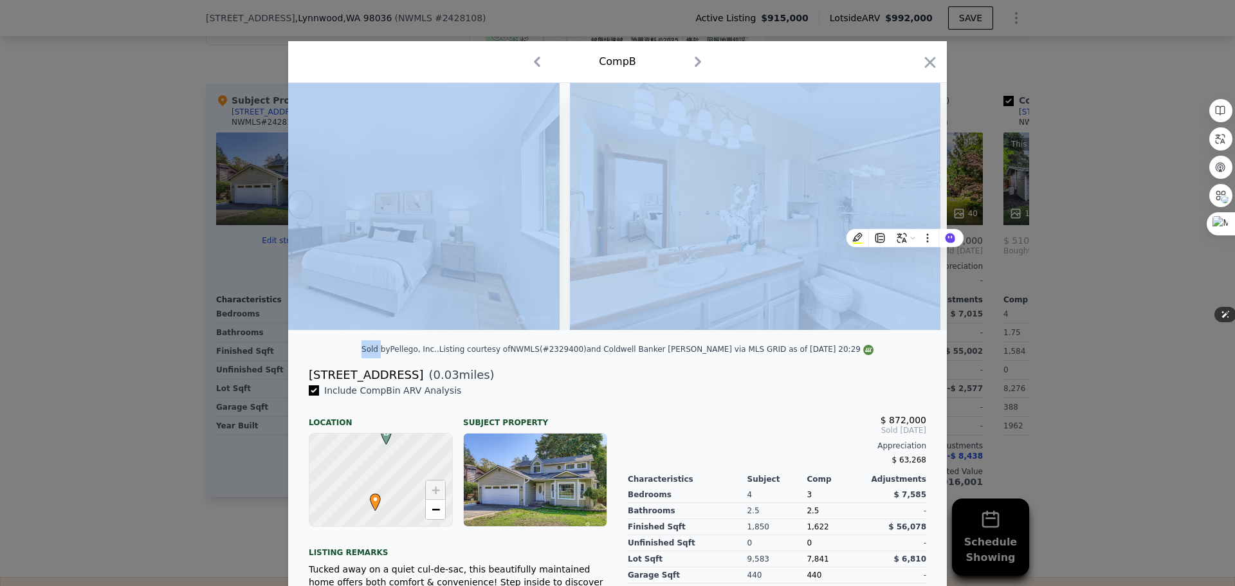
scroll to position [0, 7719]
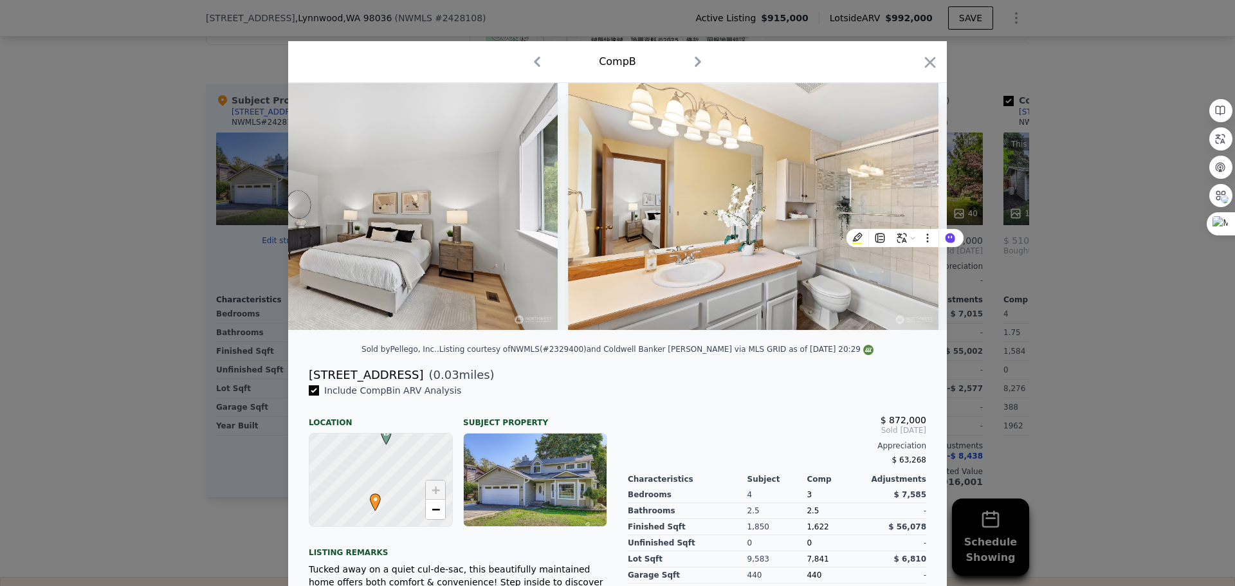
click at [771, 384] on div "[STREET_ADDRESS] ( 0.03 miles)" at bounding box center [617, 375] width 638 height 18
click at [928, 65] on icon "button" at bounding box center [930, 62] width 11 height 11
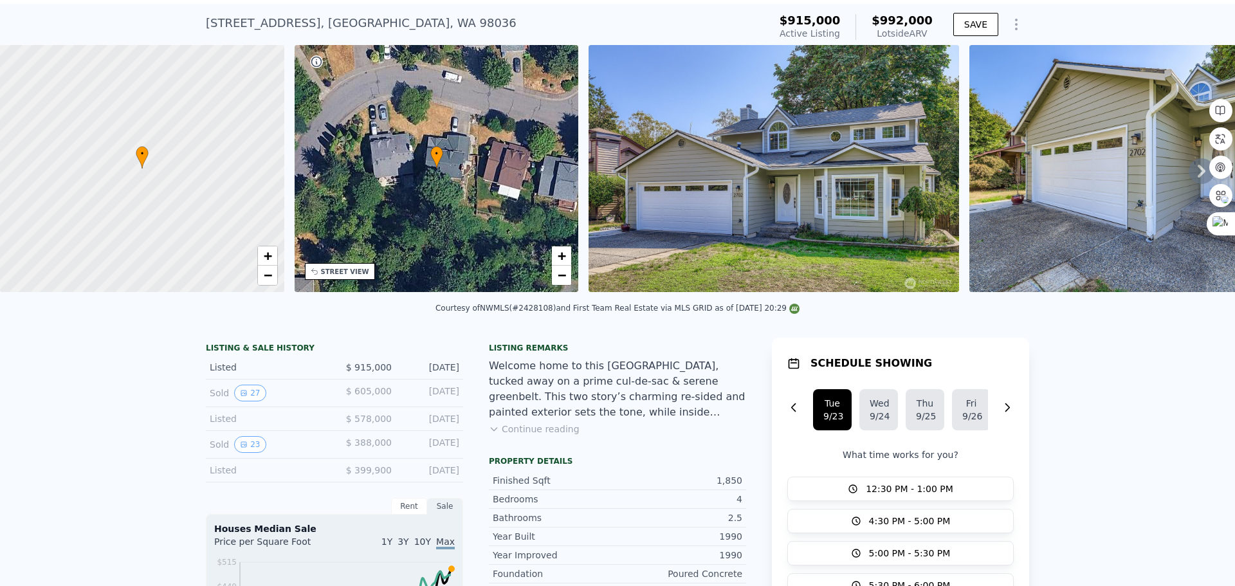
scroll to position [5, 0]
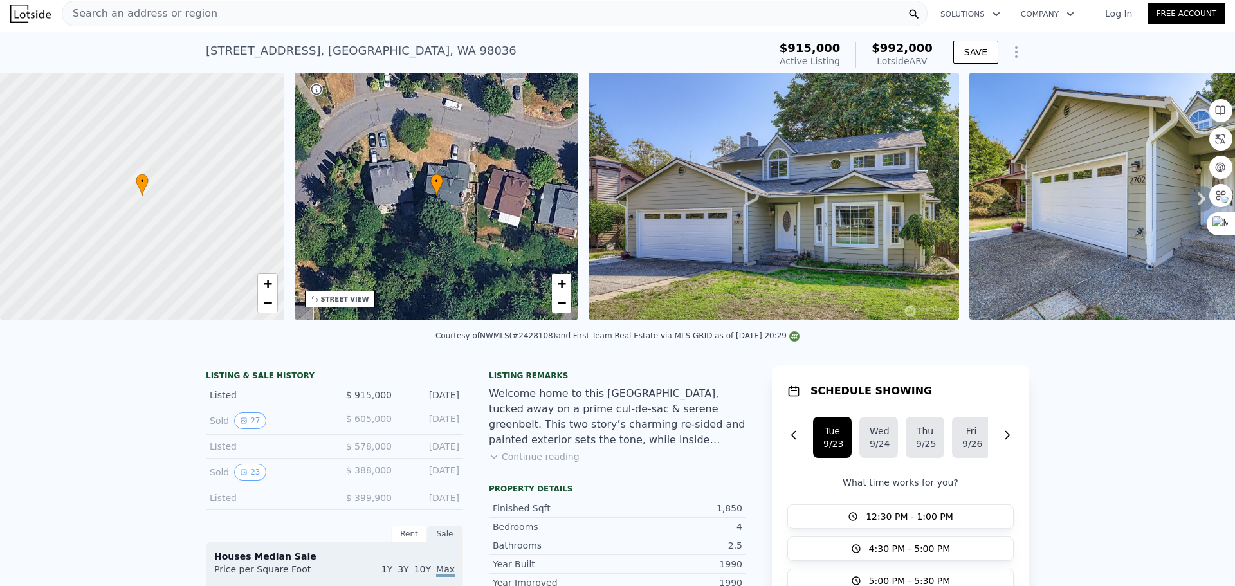
click at [311, 14] on div "Search an address or region" at bounding box center [495, 14] width 866 height 26
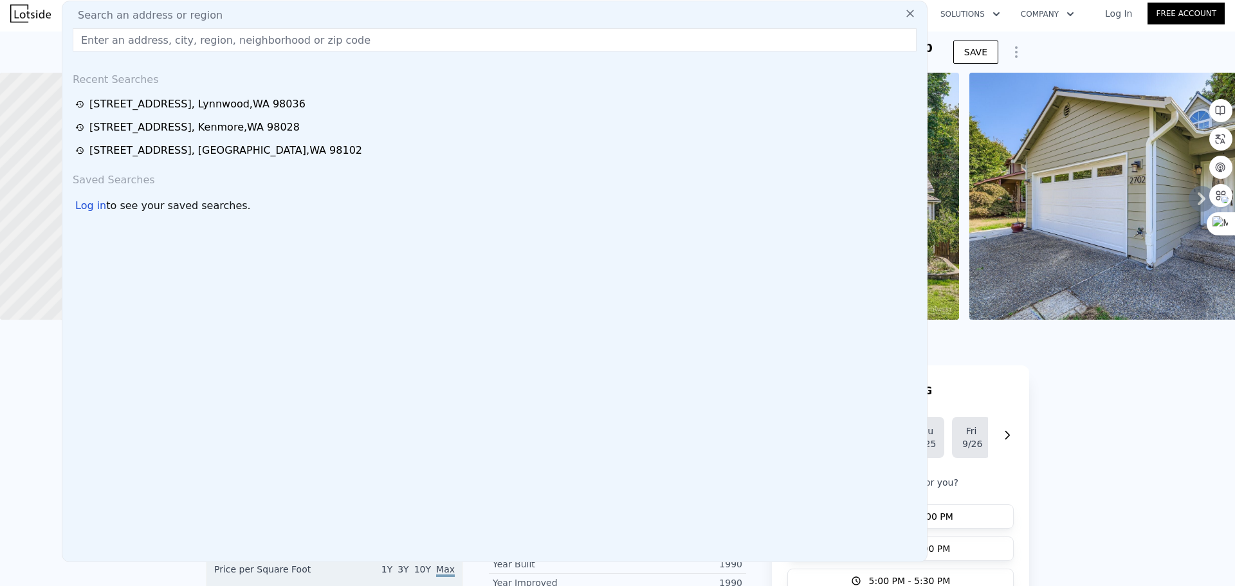
type input "[STREET_ADDRESS]"
